Goal: Find specific page/section: Find specific page/section

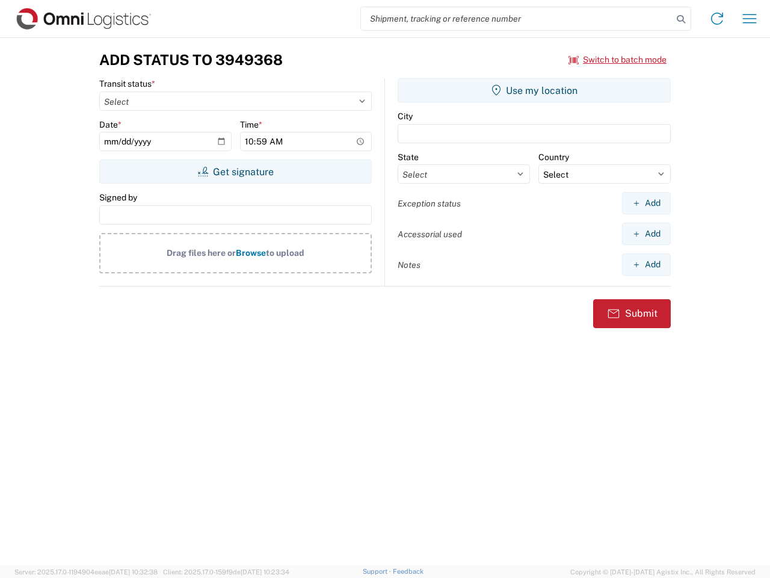
click at [517, 19] on input "search" at bounding box center [517, 18] width 312 height 23
click at [681, 19] on icon at bounding box center [681, 19] width 17 height 17
click at [717, 19] on icon at bounding box center [717, 18] width 19 height 19
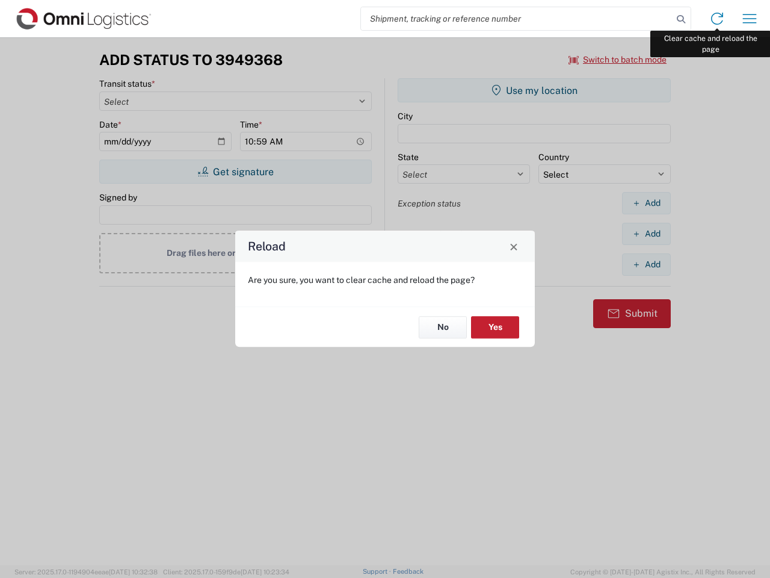
click at [750, 19] on div "Reload Are you sure, you want to clear cache and reload the page? No Yes" at bounding box center [385, 289] width 770 height 578
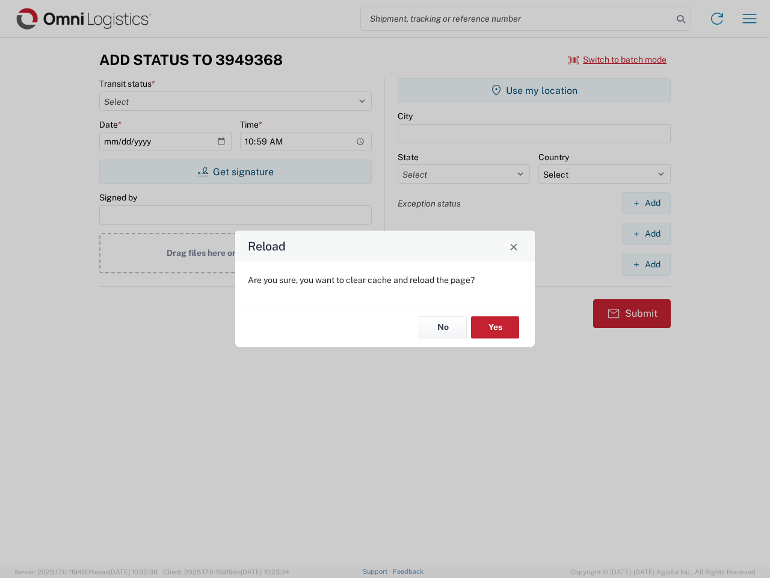
click at [618, 60] on div "Reload Are you sure, you want to clear cache and reload the page? No Yes" at bounding box center [385, 289] width 770 height 578
click at [235, 172] on div "Reload Are you sure, you want to clear cache and reload the page? No Yes" at bounding box center [385, 289] width 770 height 578
click at [534, 90] on div "Reload Are you sure, you want to clear cache and reload the page? No Yes" at bounding box center [385, 289] width 770 height 578
click at [646, 203] on div "Reload Are you sure, you want to clear cache and reload the page? No Yes" at bounding box center [385, 289] width 770 height 578
click at [646, 234] on div "Reload Are you sure, you want to clear cache and reload the page? No Yes" at bounding box center [385, 289] width 770 height 578
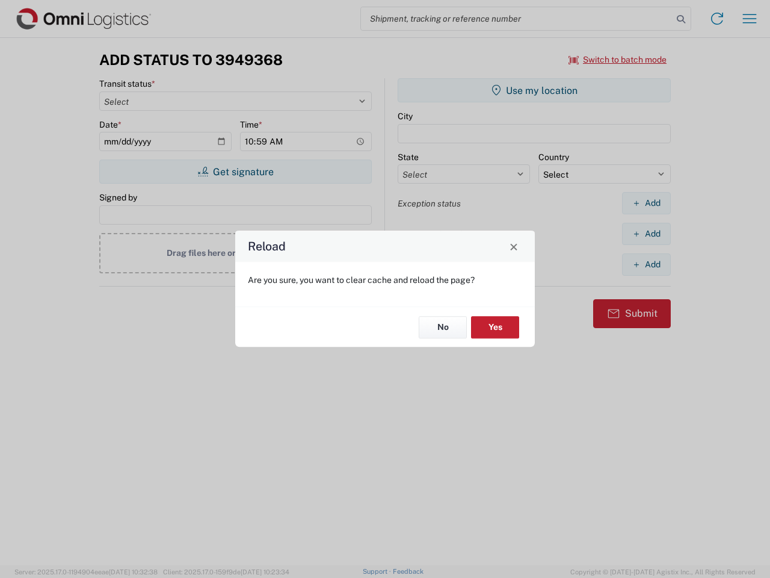
click at [646, 264] on div "Reload Are you sure, you want to clear cache and reload the page? No Yes" at bounding box center [385, 289] width 770 height 578
